Goal: Transaction & Acquisition: Purchase product/service

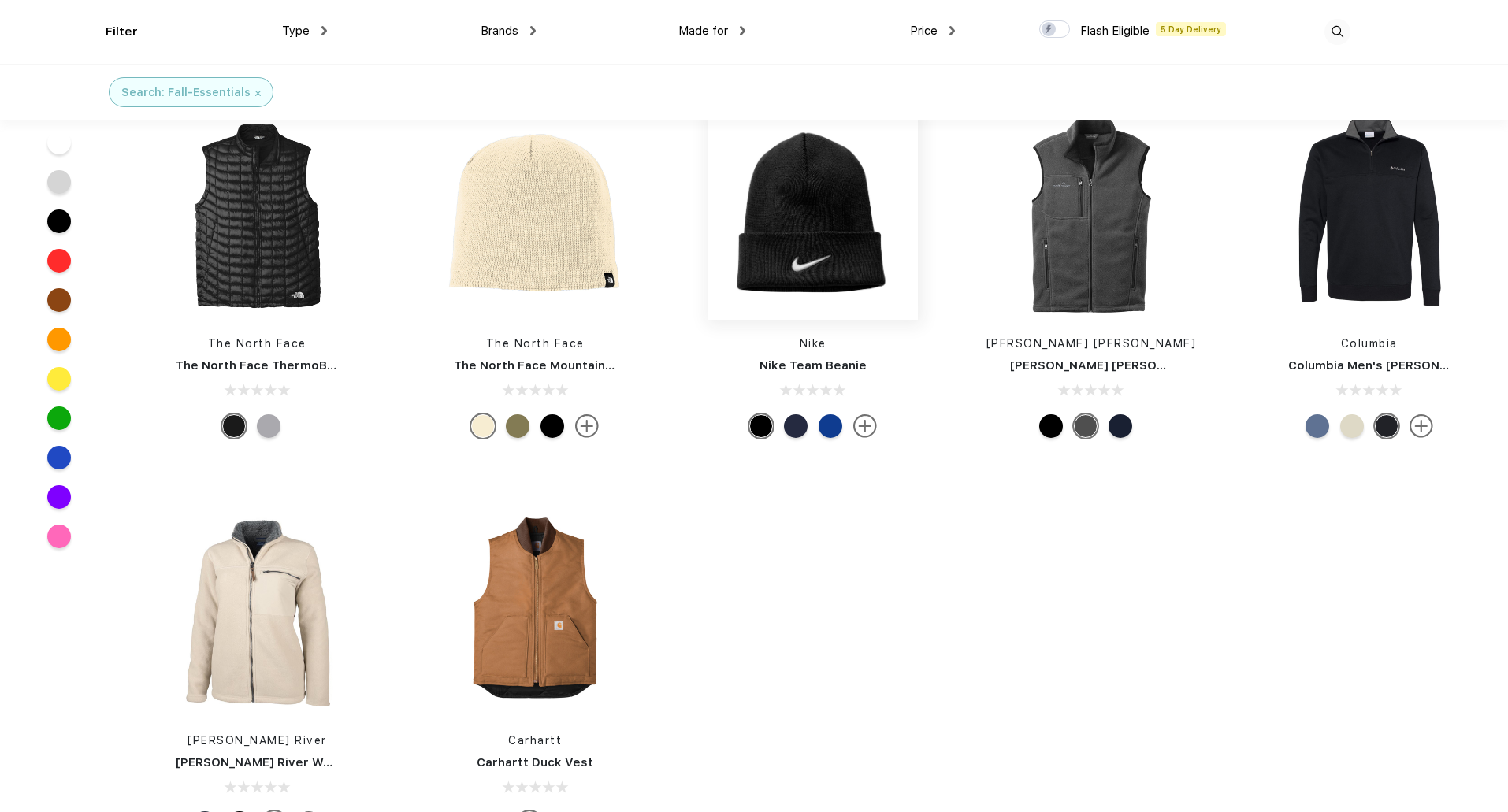
scroll to position [384, 0]
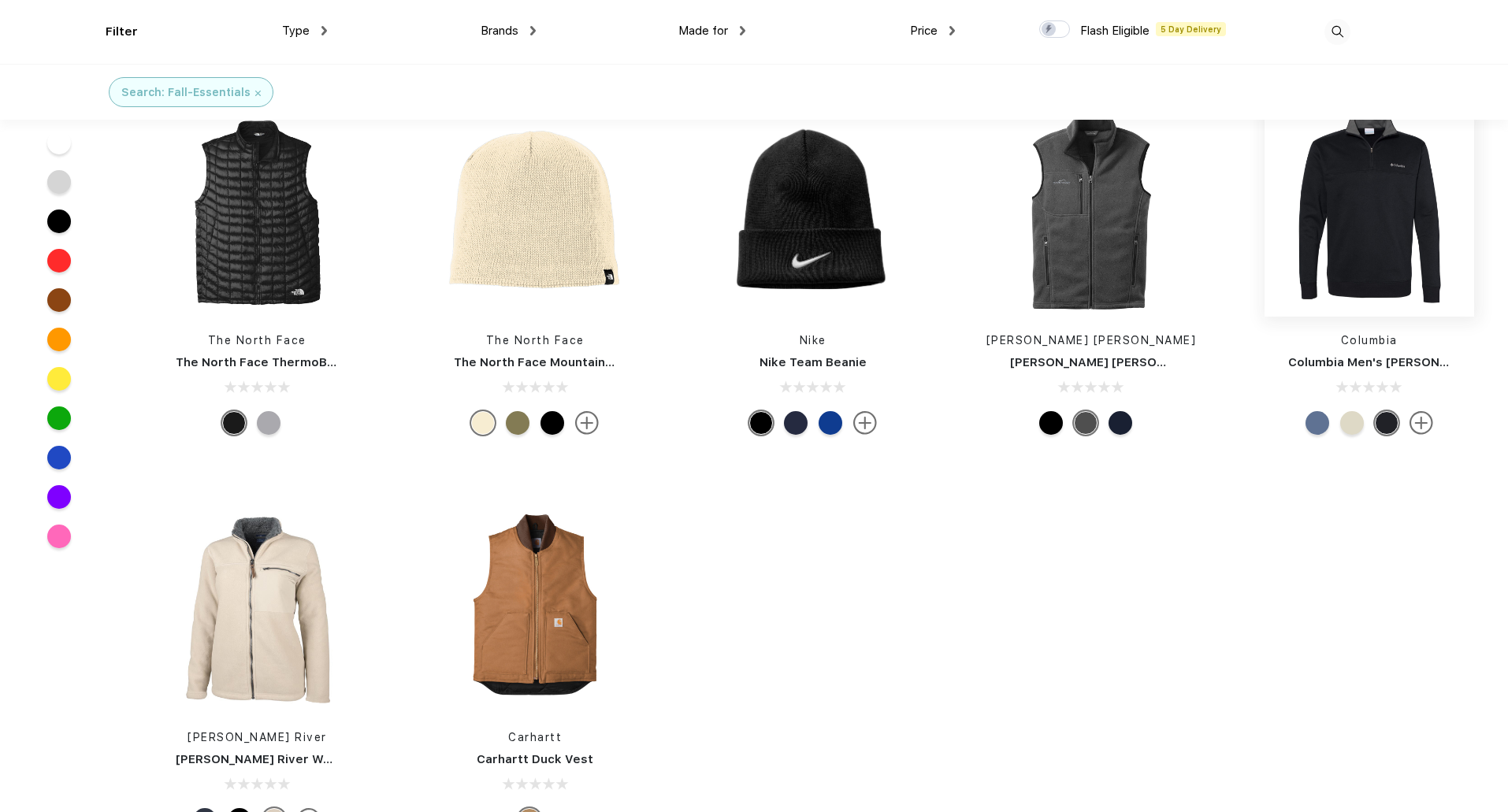
click at [1364, 202] on img at bounding box center [1369, 212] width 210 height 210
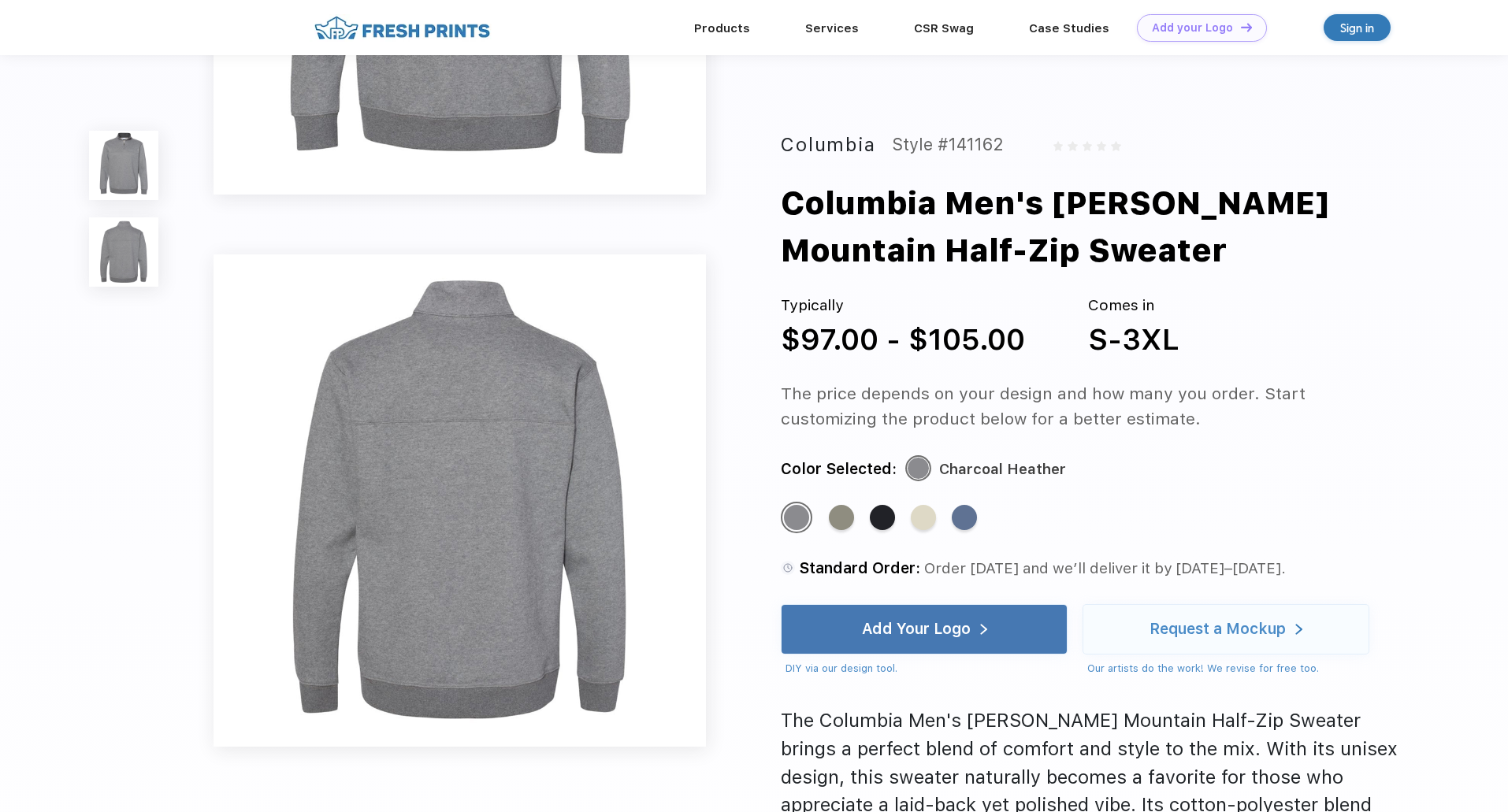
scroll to position [373, 0]
click at [842, 524] on div "Standard Color" at bounding box center [841, 518] width 25 height 25
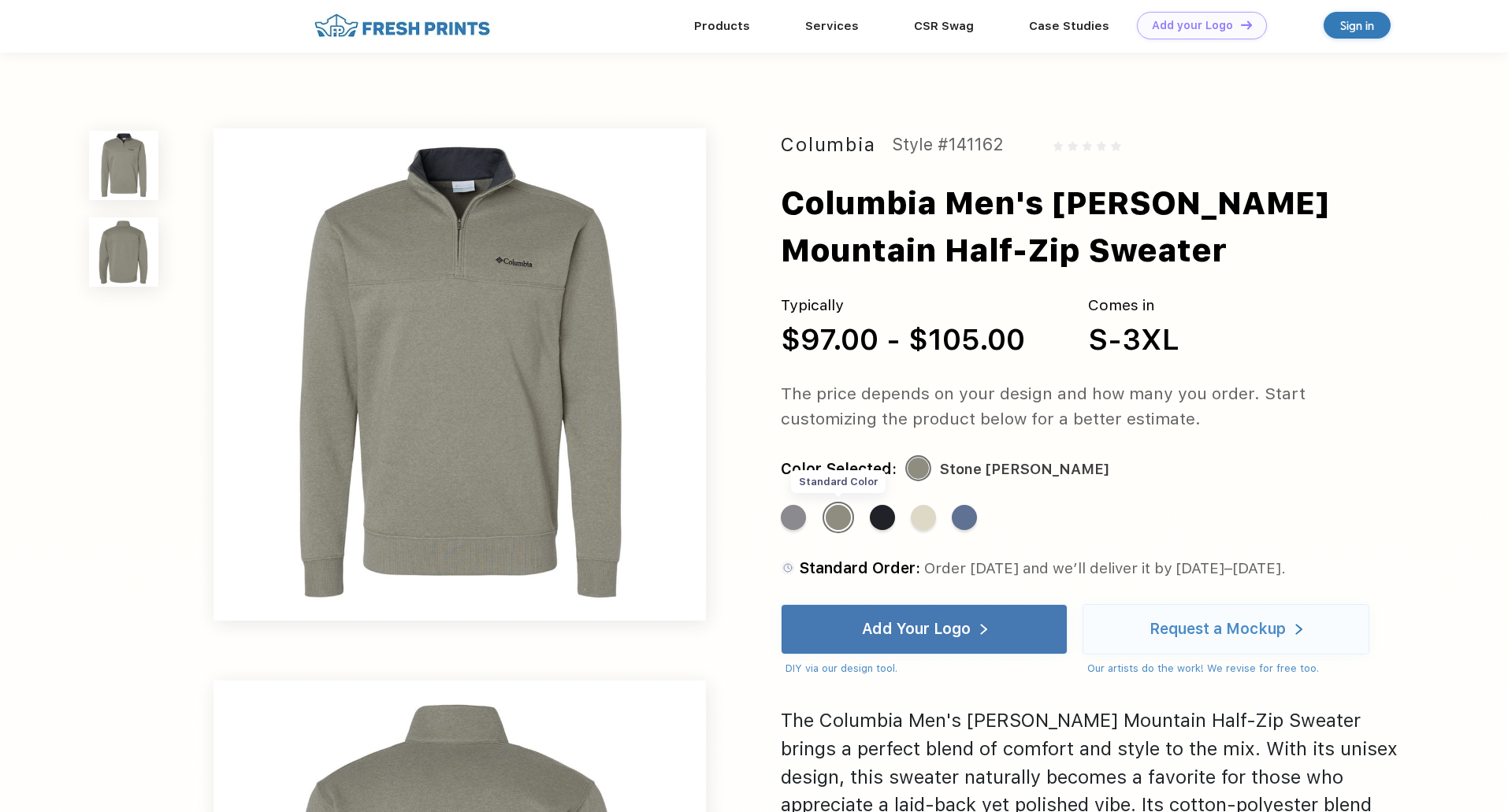
scroll to position [0, 0]
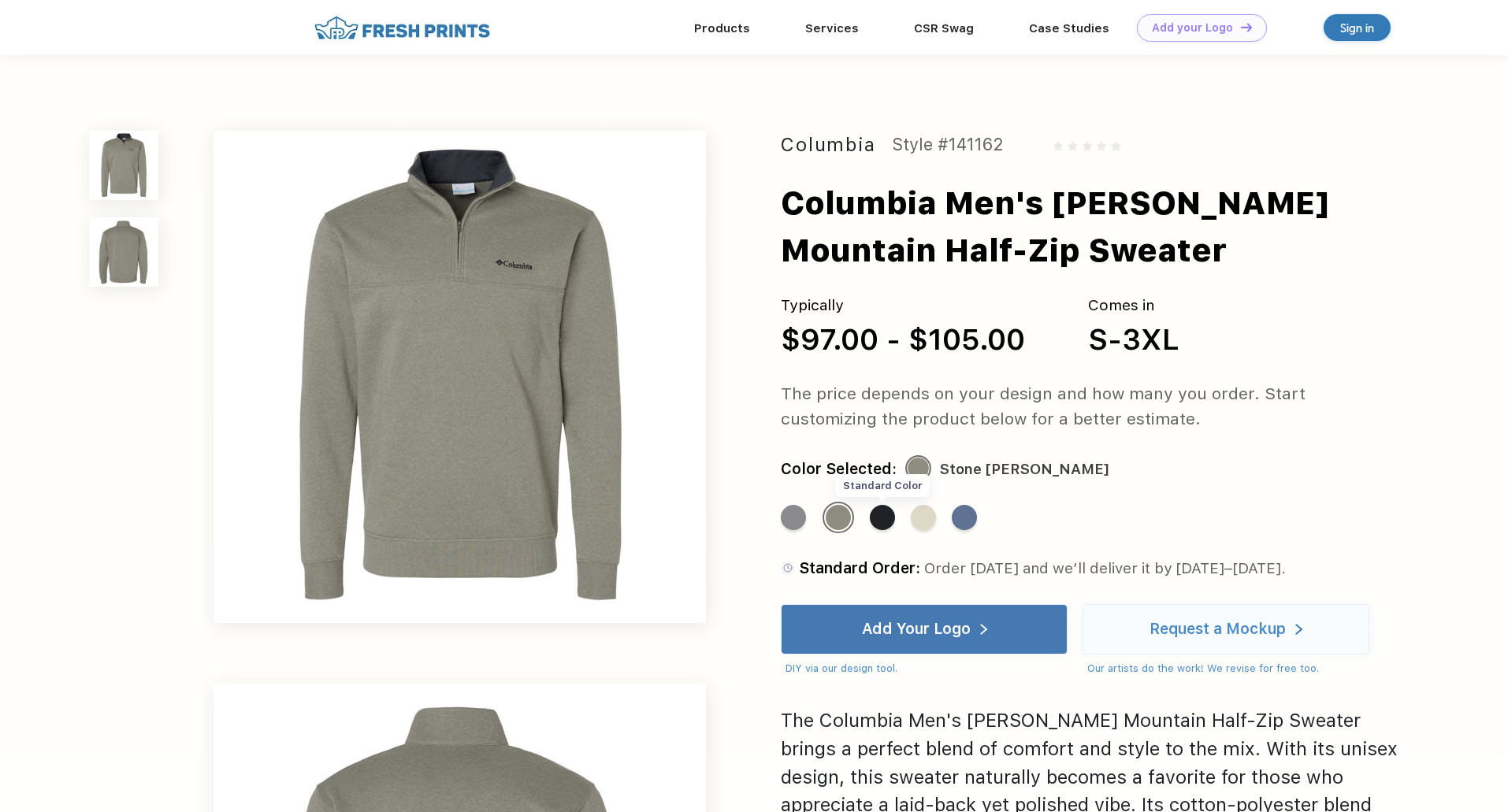
click at [879, 528] on div "Standard Color" at bounding box center [882, 518] width 25 height 25
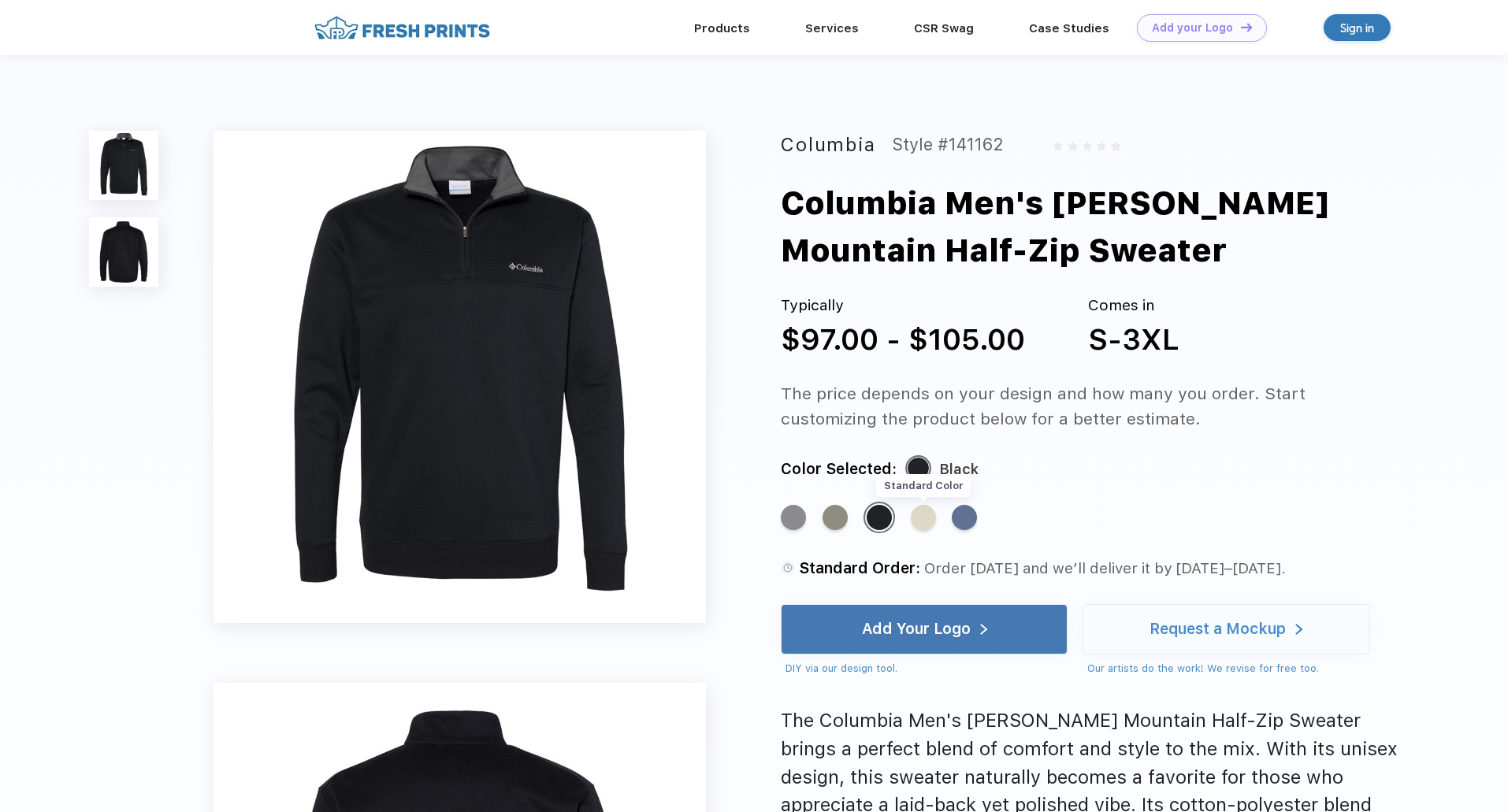
click at [922, 524] on div "Standard Color" at bounding box center [923, 518] width 25 height 25
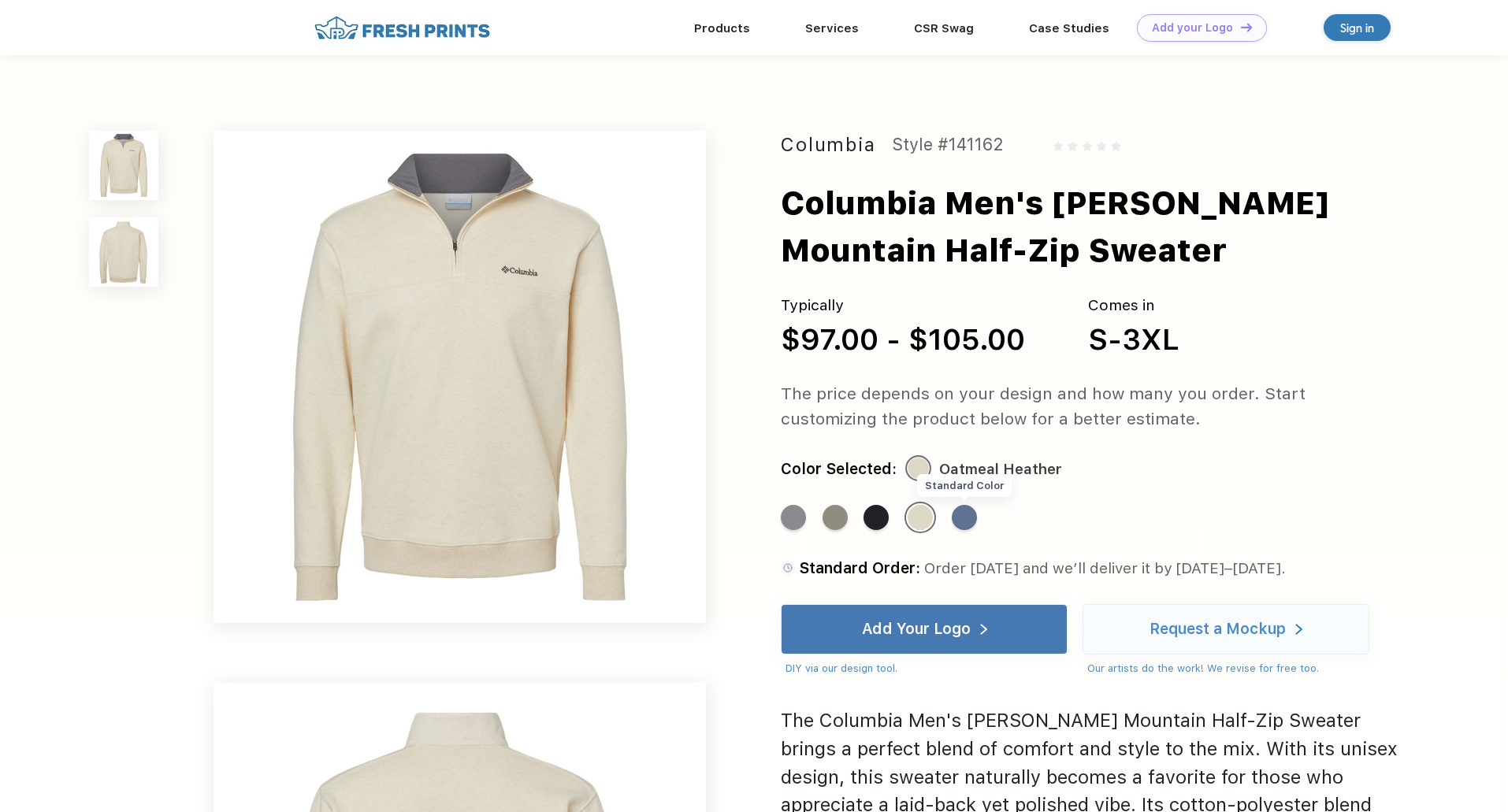
click at [969, 524] on div "Standard Color" at bounding box center [964, 518] width 25 height 25
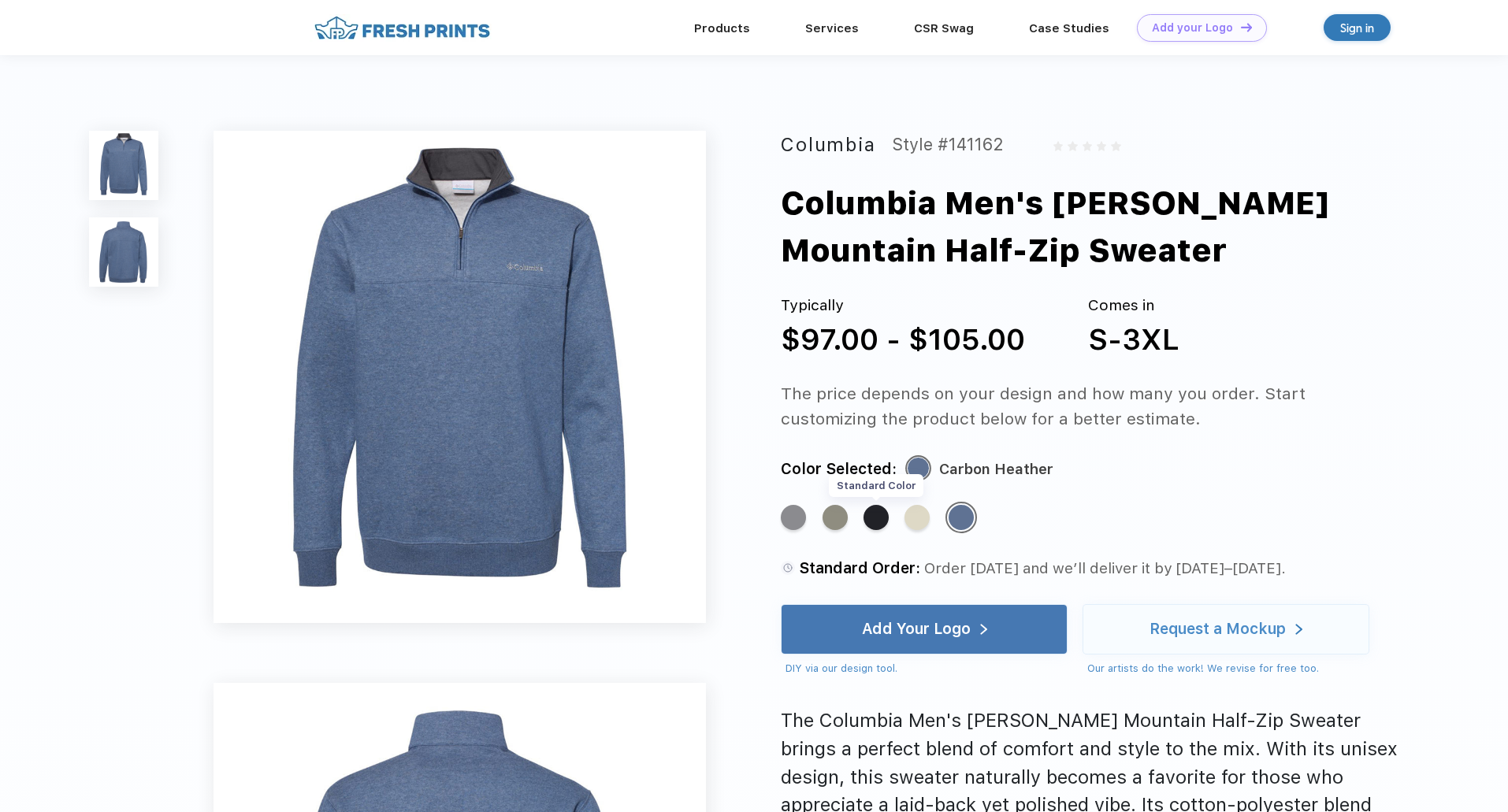
click at [881, 523] on div "Standard Color" at bounding box center [876, 518] width 25 height 25
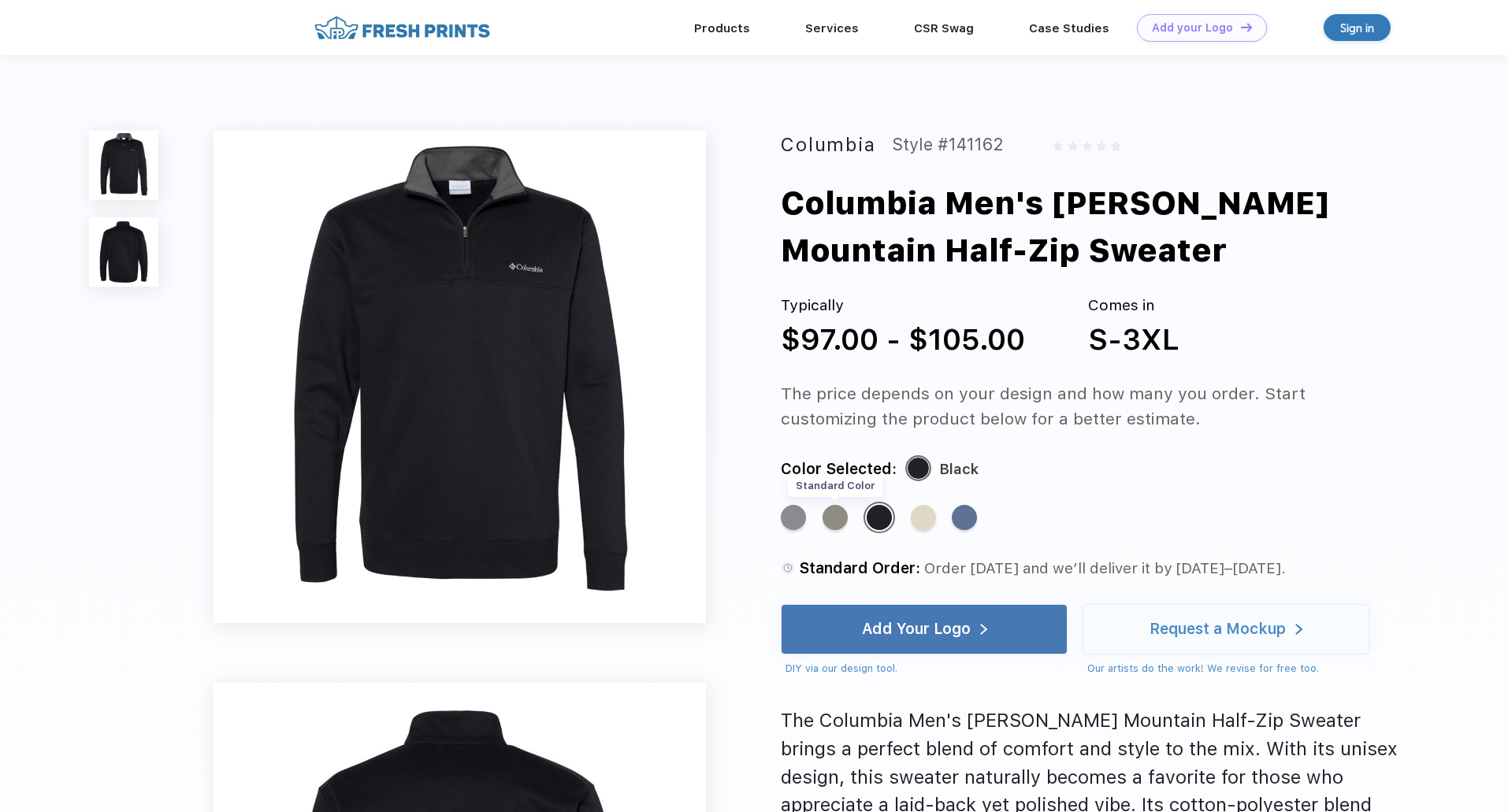
click at [834, 519] on div "Standard Color" at bounding box center [835, 518] width 25 height 25
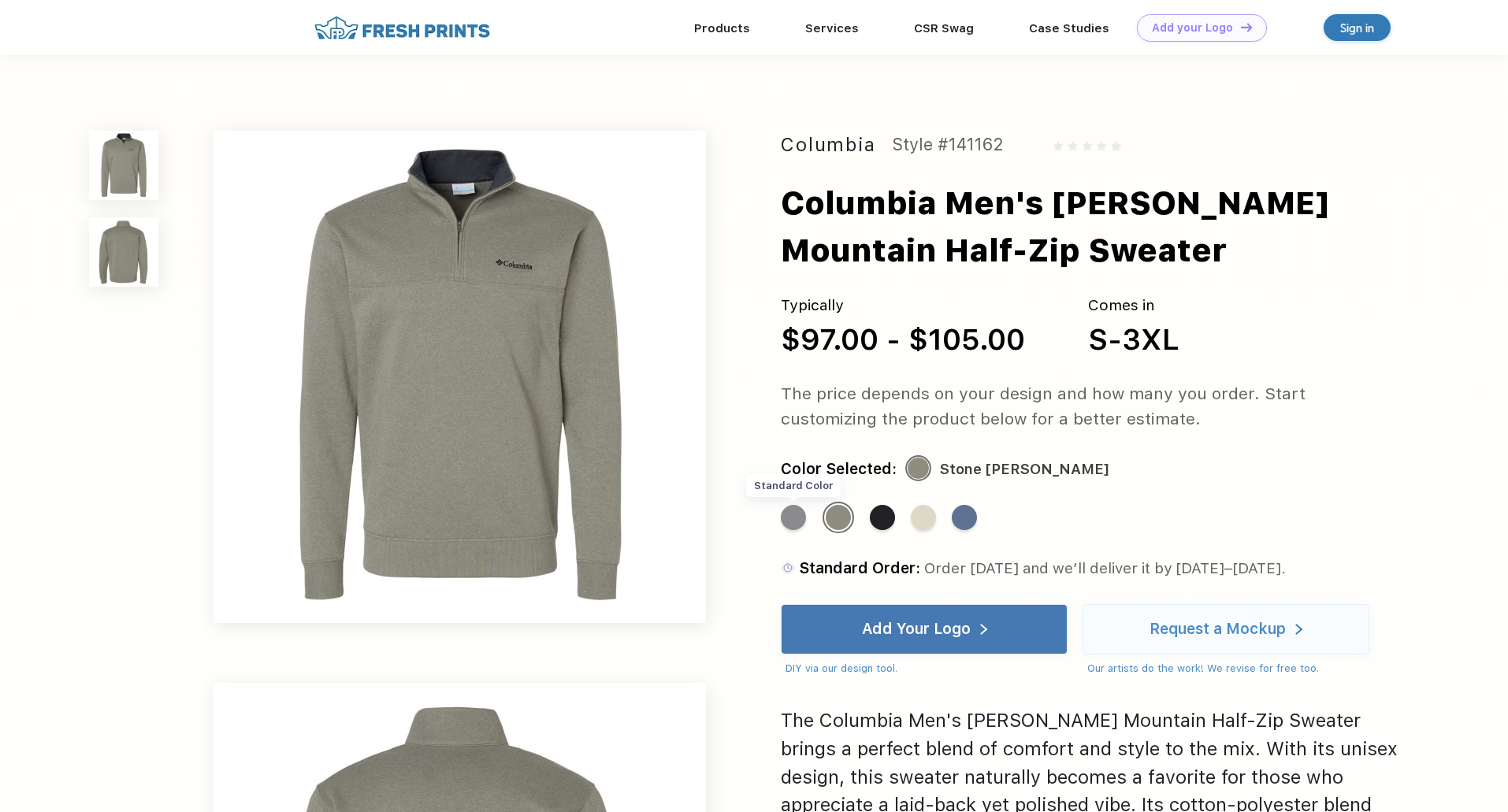
click at [795, 516] on div "Standard Color" at bounding box center [793, 518] width 25 height 25
